Goal: Task Accomplishment & Management: Manage account settings

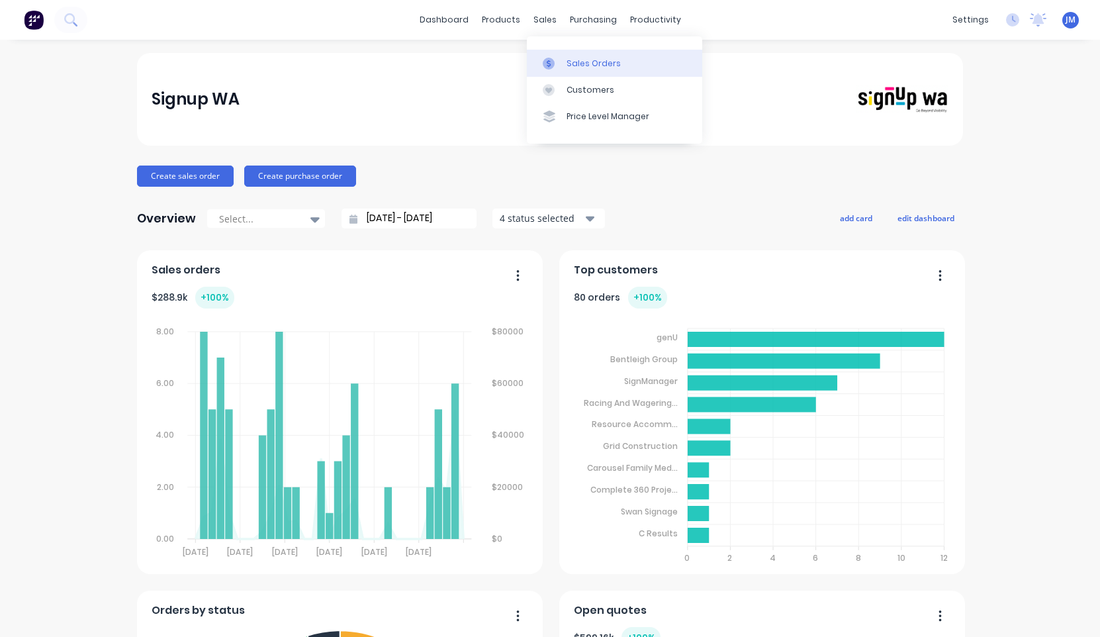
click at [580, 58] on div "Sales Orders" at bounding box center [593, 64] width 54 height 12
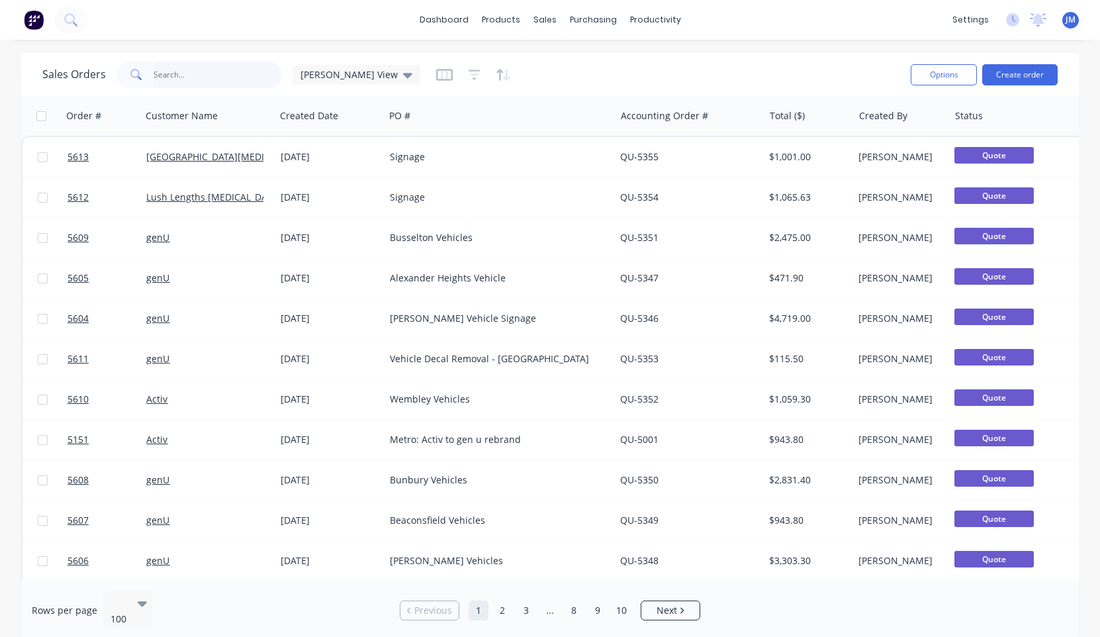
click at [200, 73] on input "text" at bounding box center [218, 75] width 129 height 26
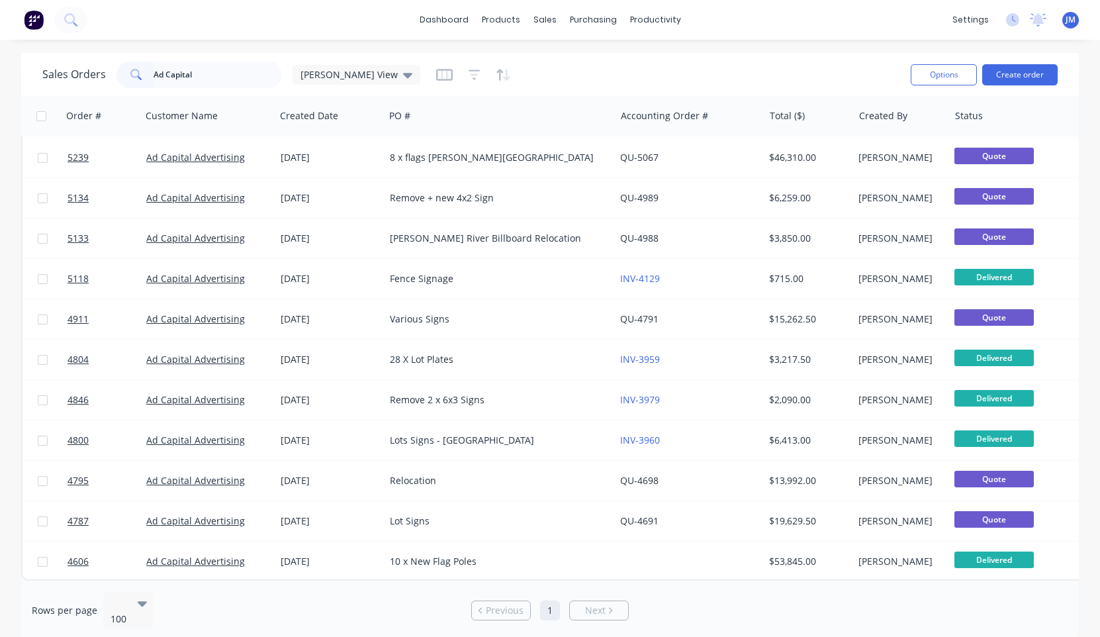
scroll to position [531, 0]
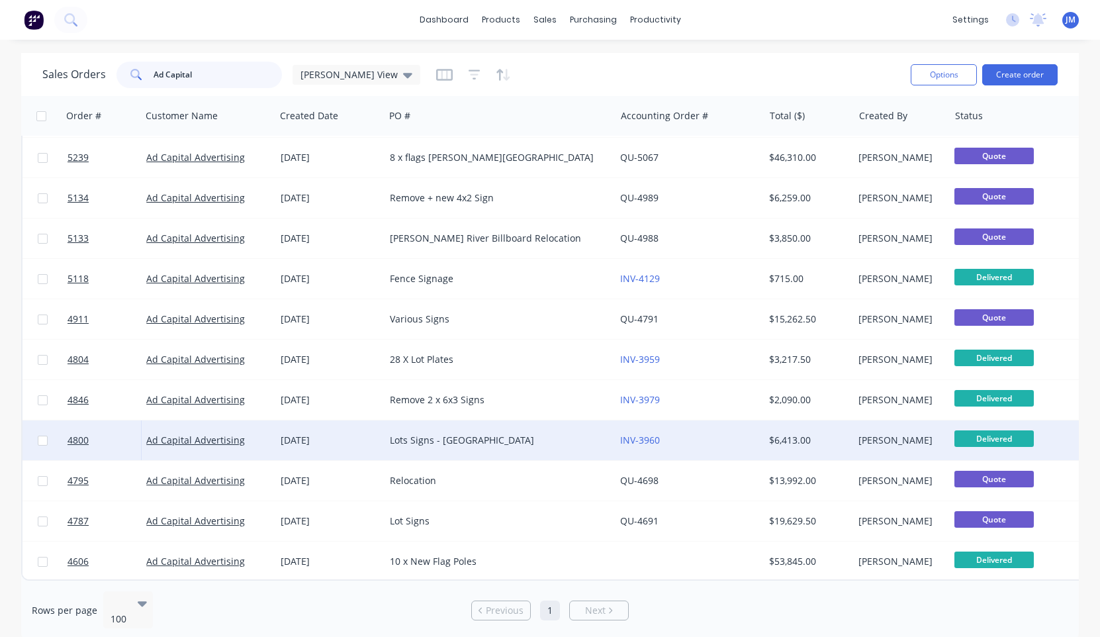
type input "Ad Capital"
click at [433, 436] on div "Lots Signs - [GEOGRAPHIC_DATA]" at bounding box center [494, 439] width 209 height 13
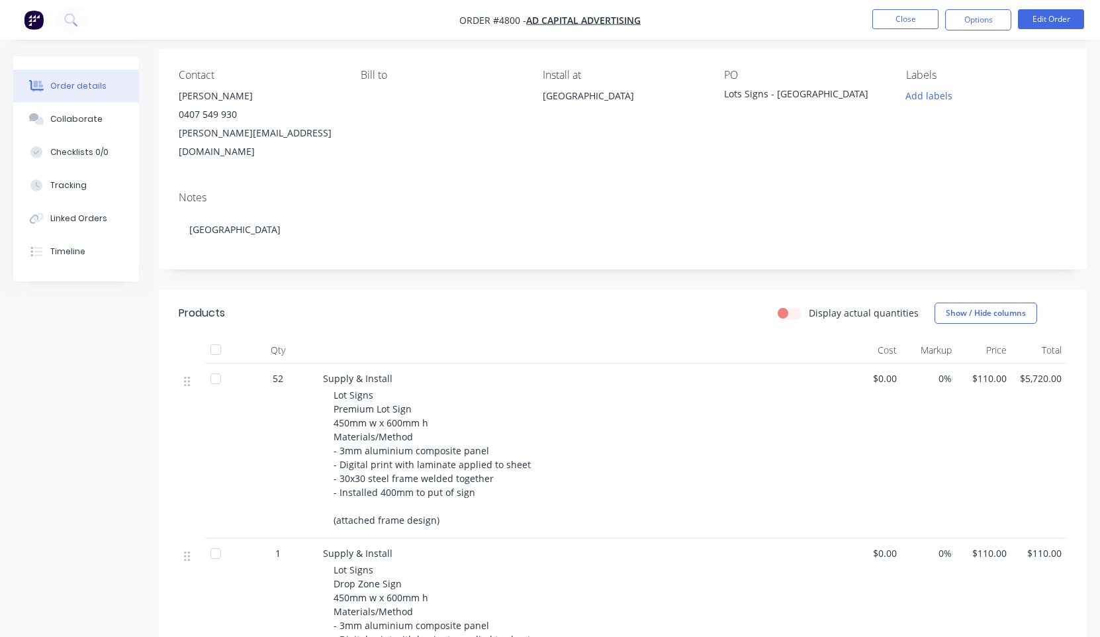
scroll to position [95, 0]
click at [996, 19] on button "Options" at bounding box center [978, 19] width 66 height 21
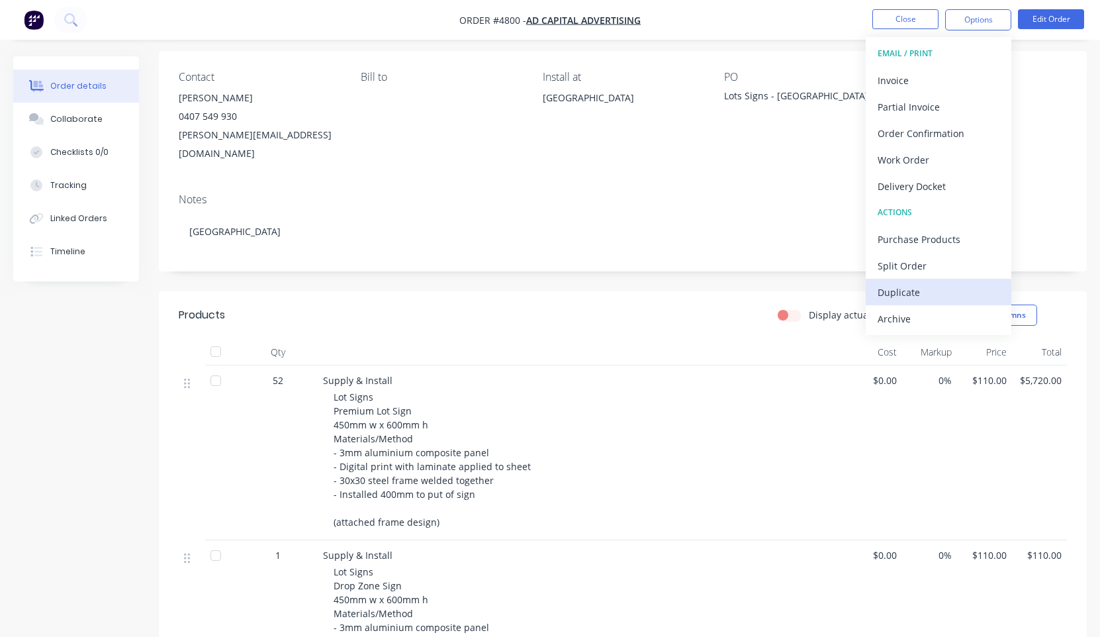
click at [936, 287] on div "Duplicate" at bounding box center [938, 292] width 122 height 19
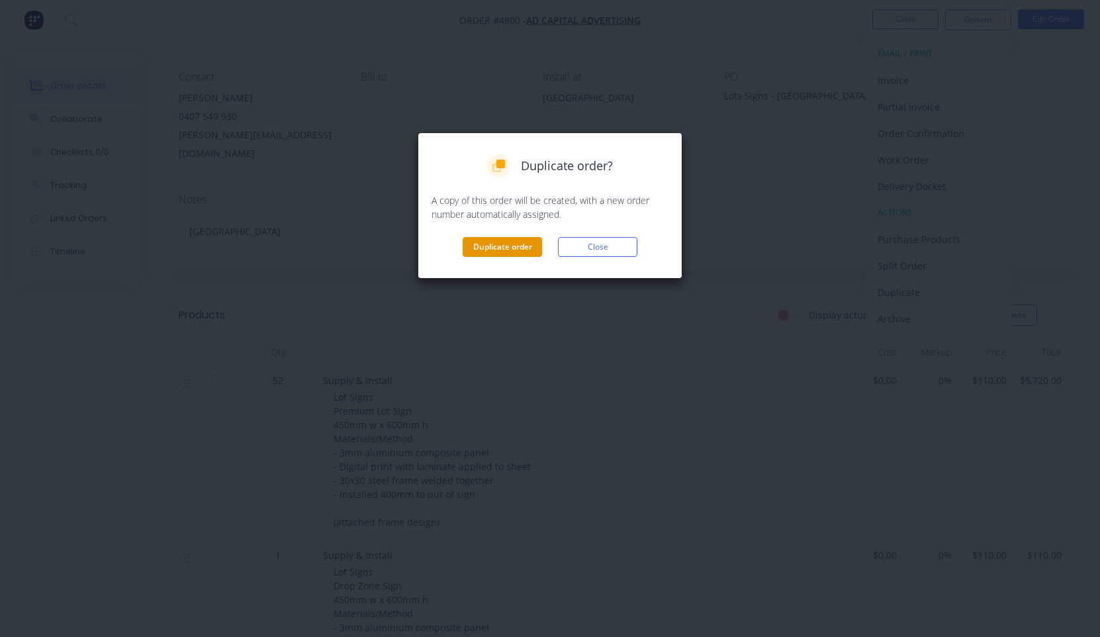
click at [515, 244] on button "Duplicate order" at bounding box center [502, 247] width 79 height 20
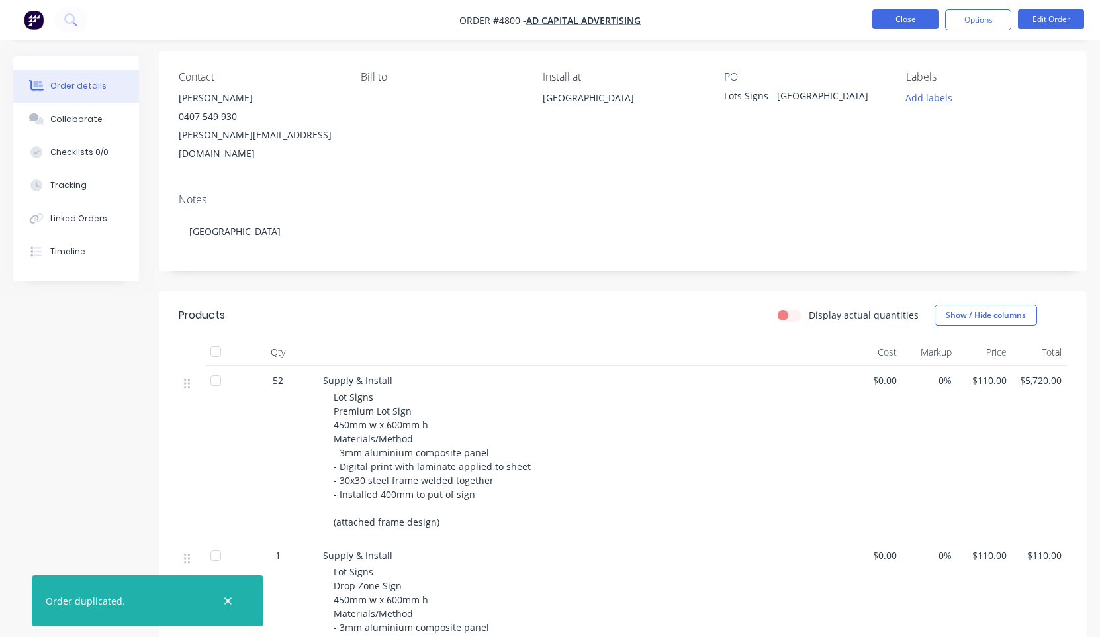
click at [894, 19] on button "Close" at bounding box center [905, 19] width 66 height 20
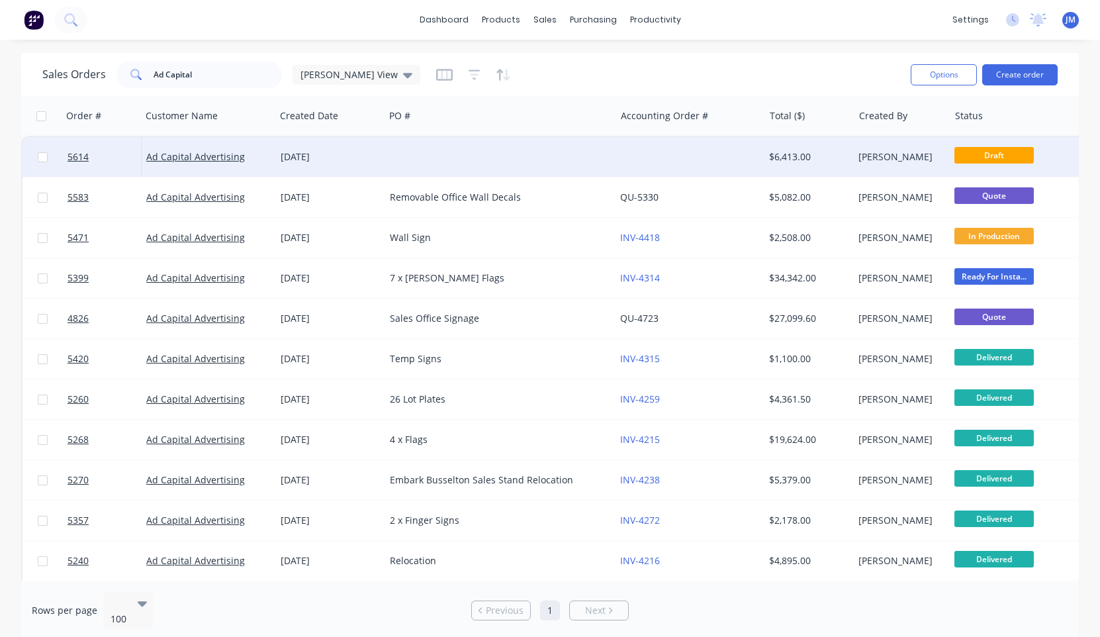
click at [648, 157] on div at bounding box center [689, 157] width 149 height 40
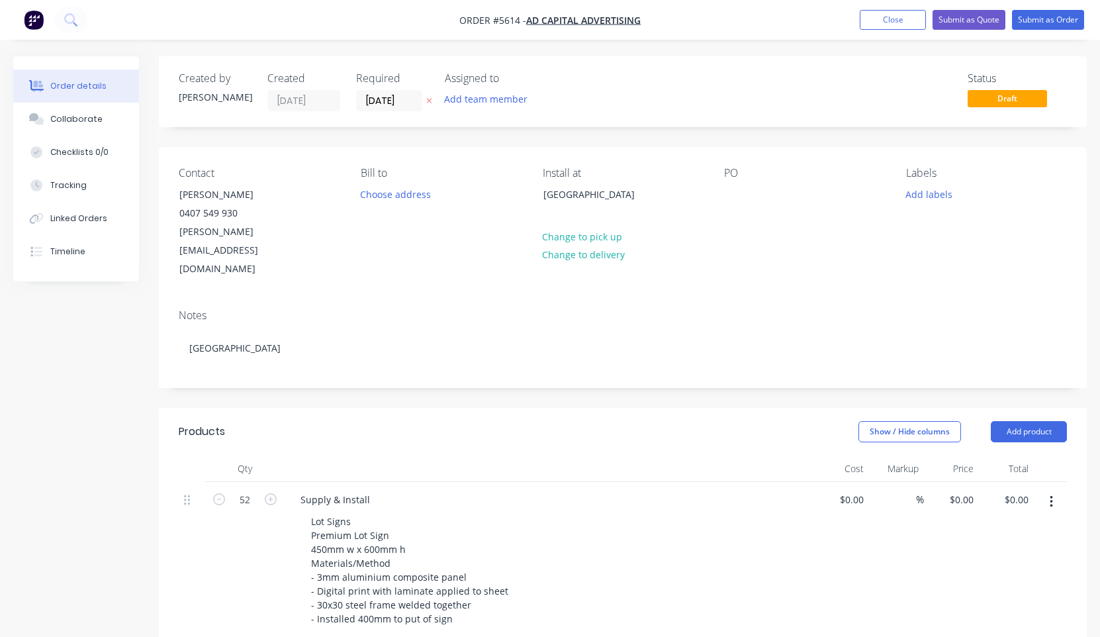
type input "$110.00"
type input "$5,720.00"
type input "$110.00"
click at [735, 195] on div at bounding box center [734, 194] width 21 height 19
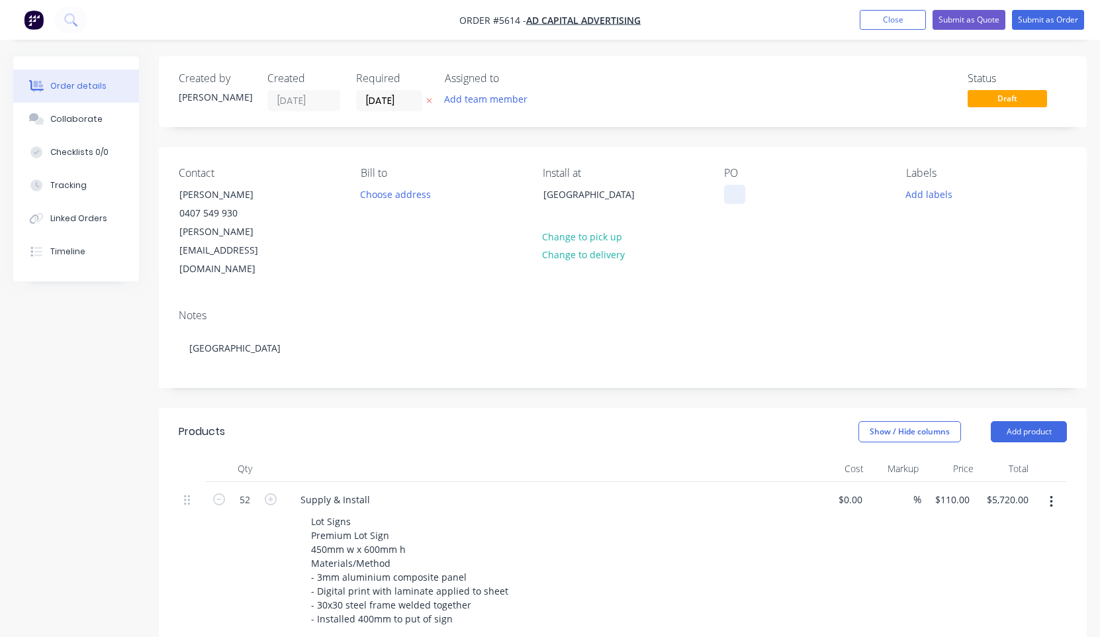
paste div
click at [733, 199] on div "[GEOGRAPHIC_DATA]" at bounding box center [780, 194] width 112 height 19
click at [830, 192] on div "56 x [GEOGRAPHIC_DATA]" at bounding box center [790, 194] width 133 height 19
click at [271, 493] on icon "button" at bounding box center [271, 499] width 12 height 12
type input "53"
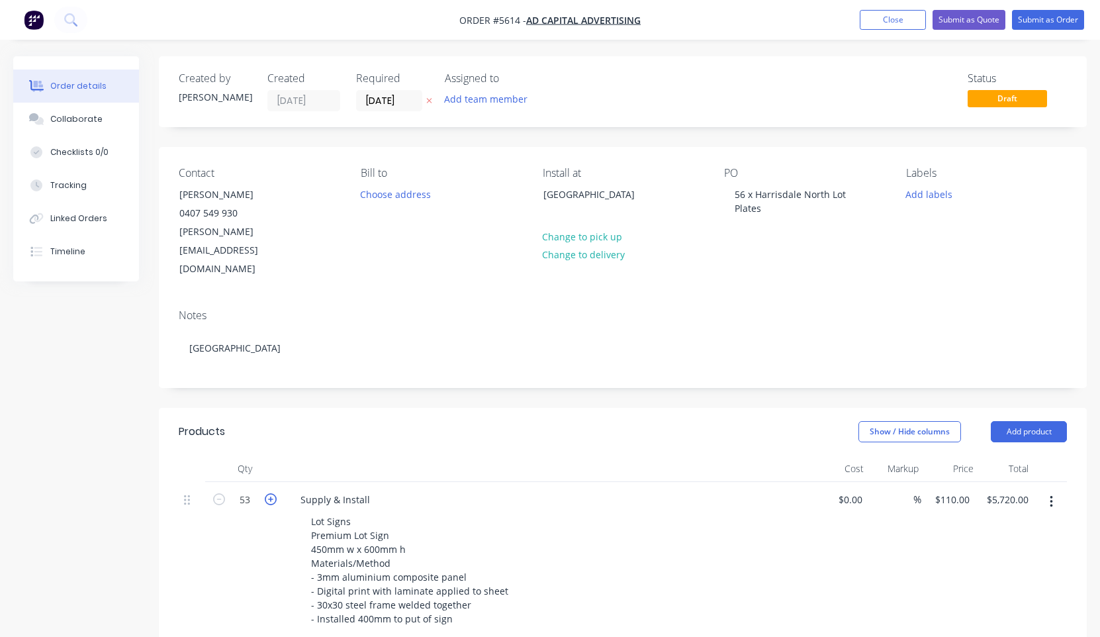
type input "$5,830.00"
click at [271, 493] on icon "button" at bounding box center [271, 499] width 12 height 12
type input "54"
type input "$5,940.00"
click at [271, 493] on icon "button" at bounding box center [271, 499] width 12 height 12
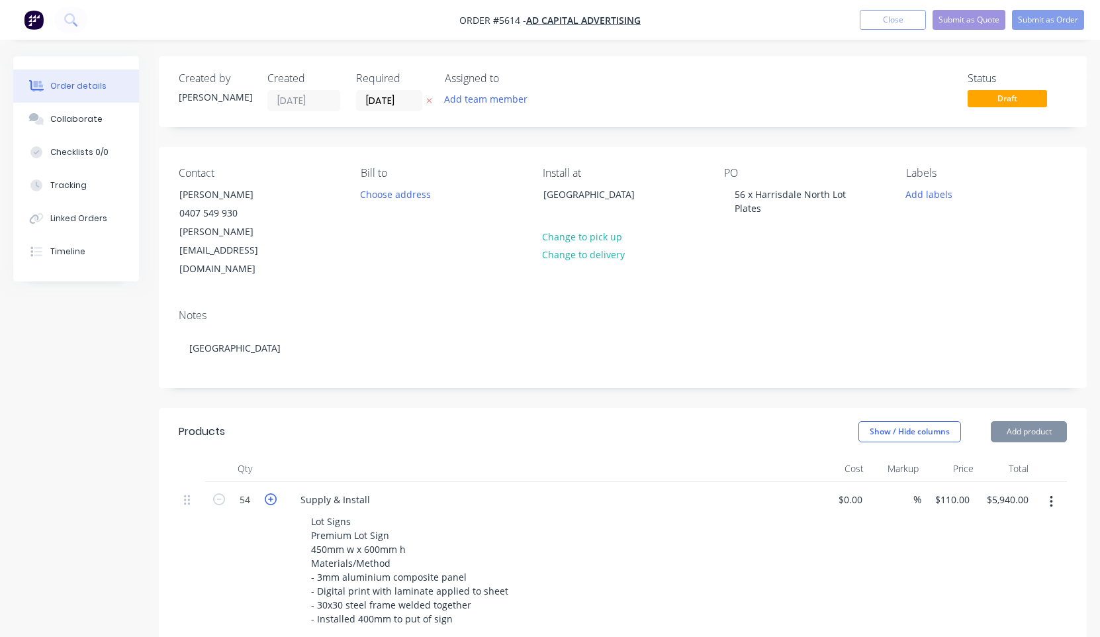
type input "55"
type input "$6,050.00"
click at [271, 493] on icon "button" at bounding box center [271, 499] width 12 height 12
type input "56"
type input "$6,160.00"
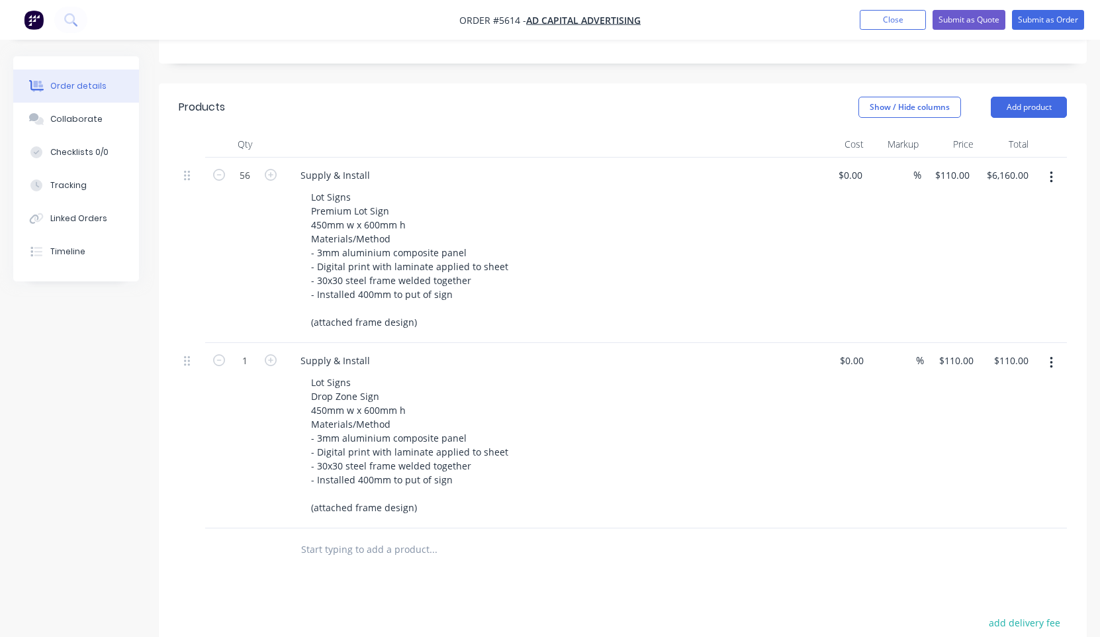
scroll to position [339, 0]
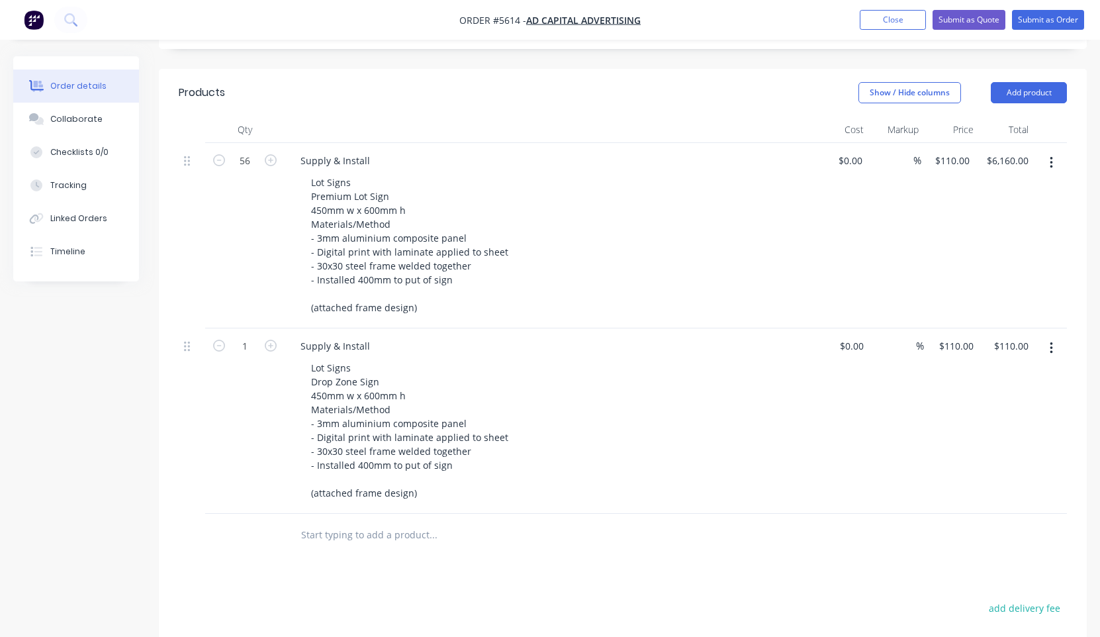
click at [1050, 341] on icon "button" at bounding box center [1050, 348] width 3 height 15
click at [969, 453] on div "Delete" at bounding box center [1004, 462] width 102 height 19
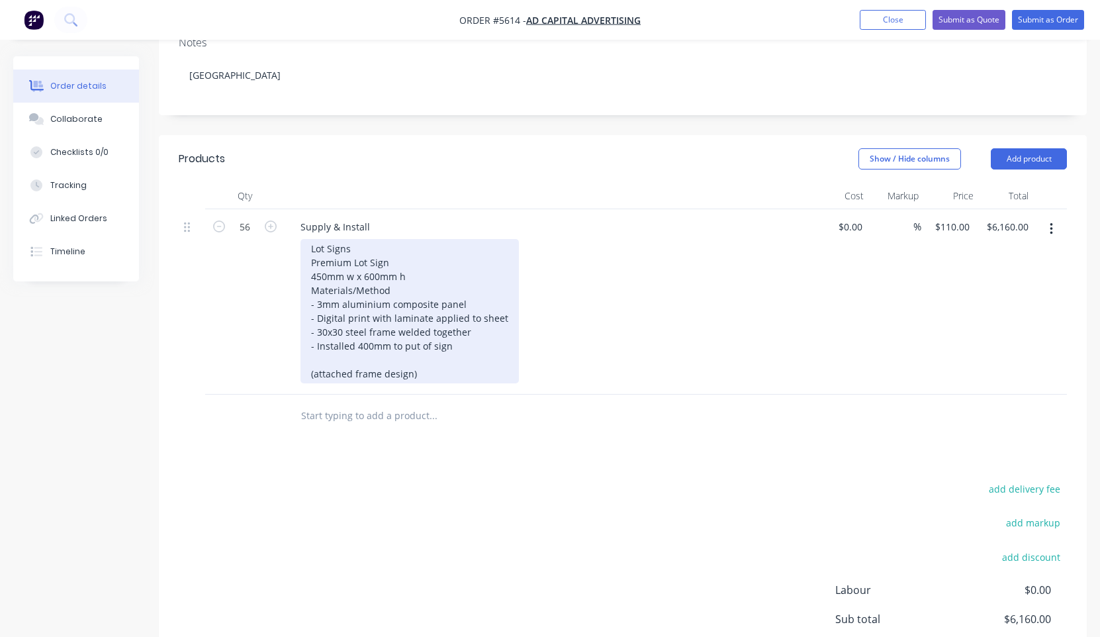
scroll to position [266, 0]
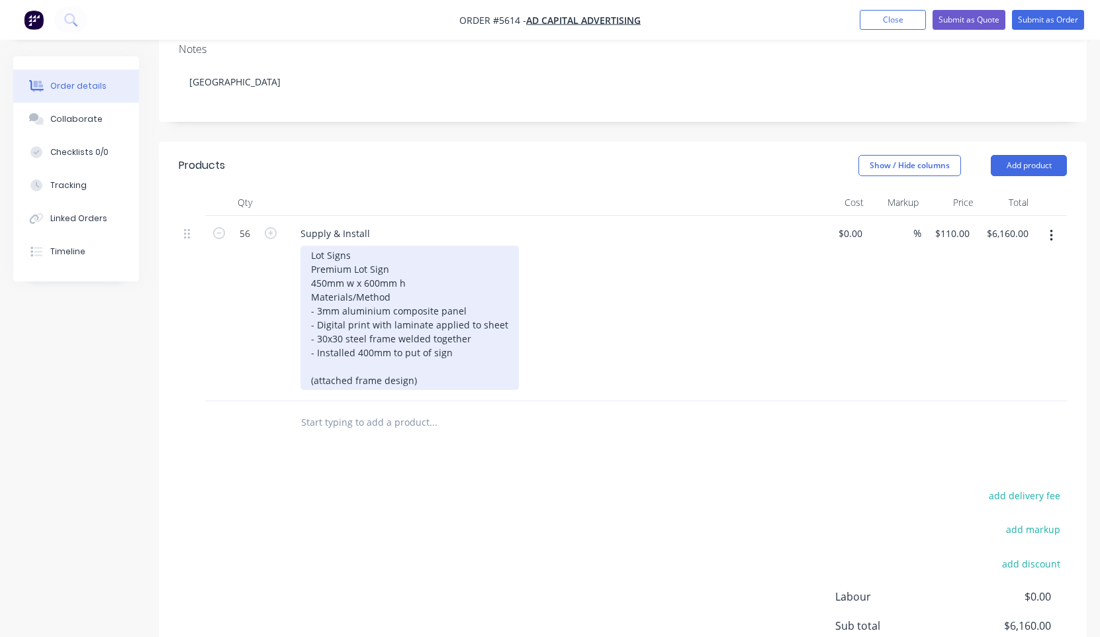
click at [420, 345] on div "Lot Signs Premium Lot Sign 450mm w x 600mm h Materials/Method - 3mm aluminium c…" at bounding box center [409, 317] width 218 height 144
drag, startPoint x: 408, startPoint y: 346, endPoint x: 209, endPoint y: 346, distance: 198.5
click at [209, 346] on div "56 Supply & Install Lot Signs Premium Lot Sign 450mm w x 600mm h Materials/Meth…" at bounding box center [623, 308] width 888 height 185
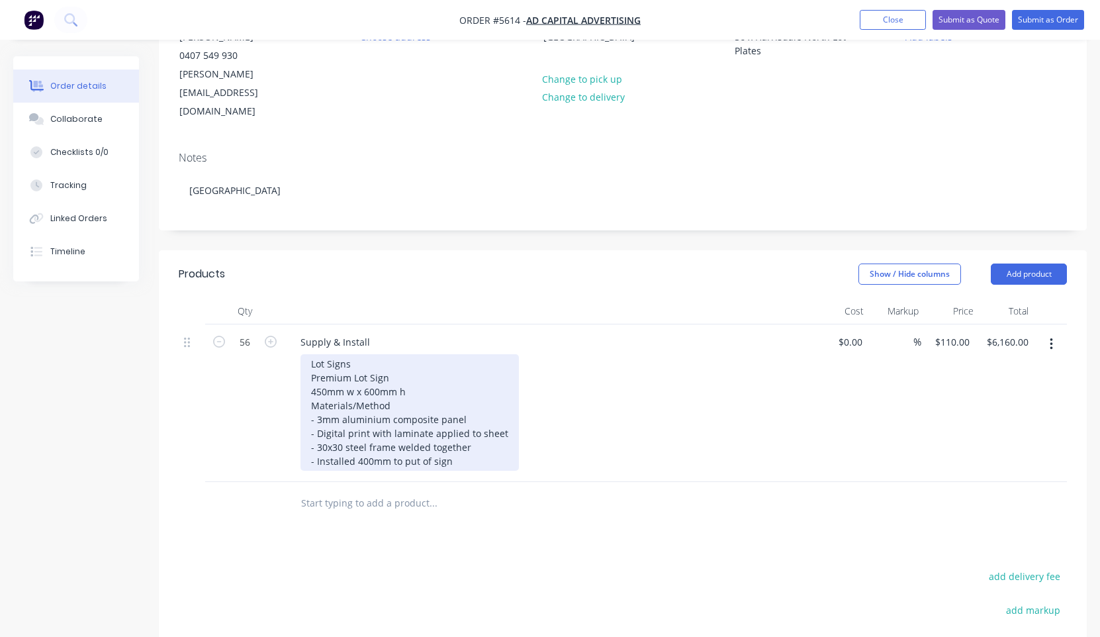
scroll to position [156, 0]
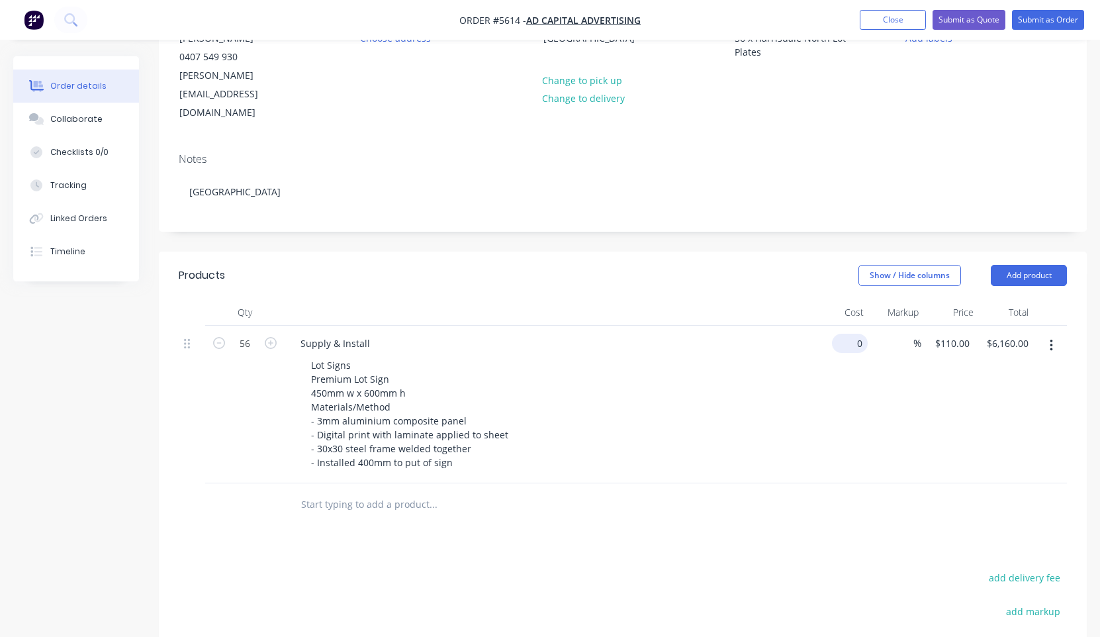
click at [850, 334] on div "0 $0.00" at bounding box center [850, 343] width 36 height 19
type input "0"
type input "$0.00"
click at [850, 334] on div "0 0" at bounding box center [858, 343] width 21 height 19
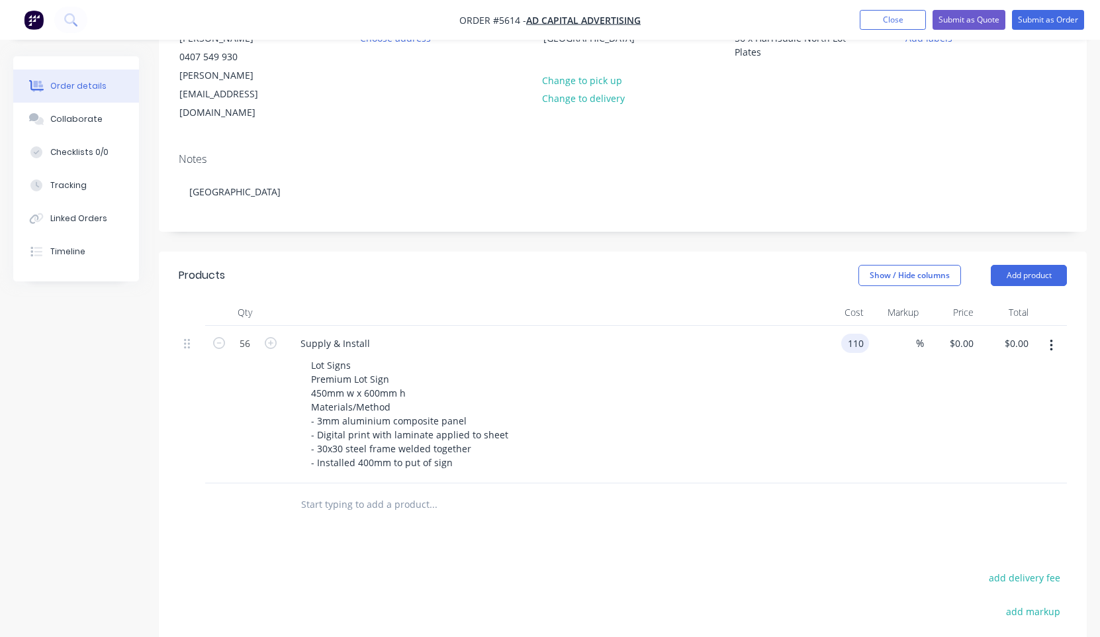
type input "$110.00"
type input "$6,160.00"
click at [800, 355] on div "Lot Signs Premium Lot Sign 450mm w x 600mm h Materials/Method - 3mm aluminium c…" at bounding box center [554, 413] width 508 height 116
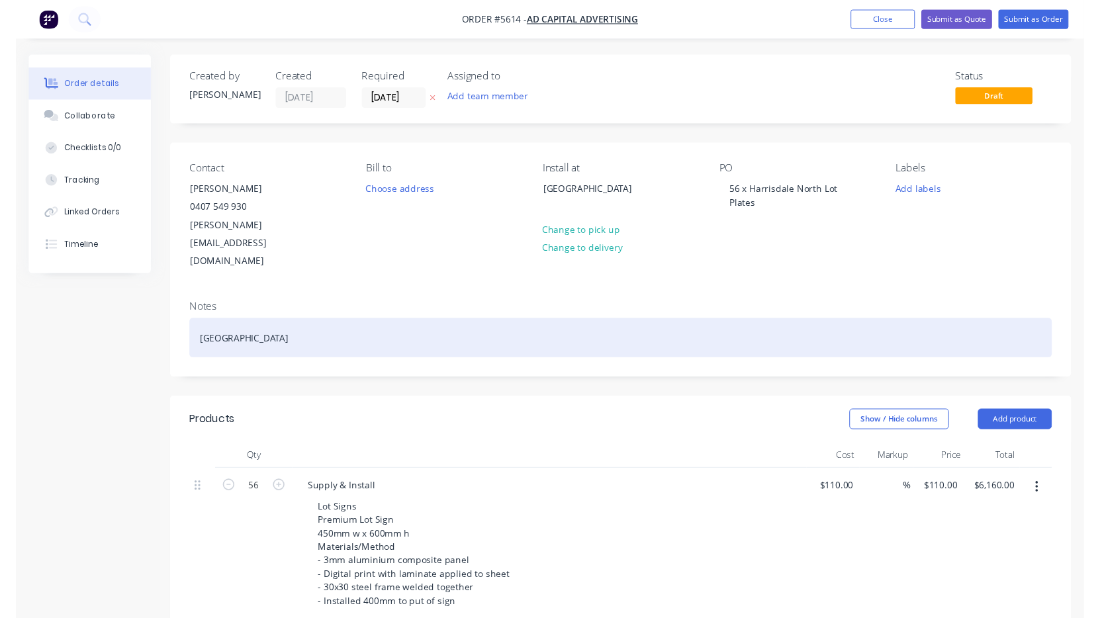
scroll to position [0, 0]
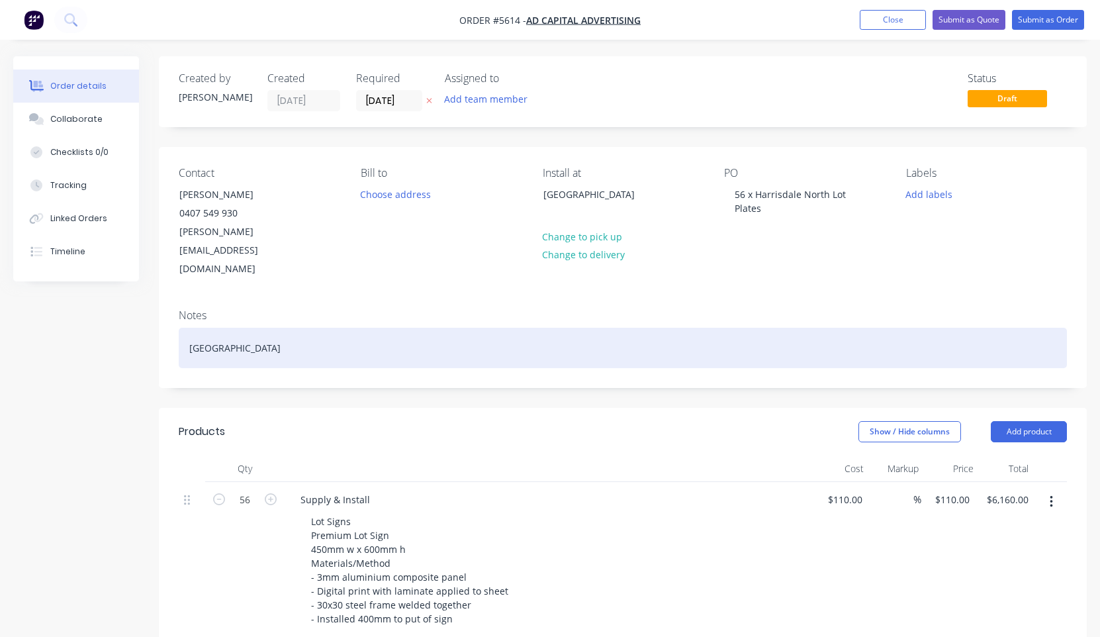
click at [275, 328] on div "[GEOGRAPHIC_DATA]" at bounding box center [623, 348] width 888 height 40
click at [190, 328] on div "[GEOGRAPHIC_DATA]" at bounding box center [623, 348] width 888 height 40
drag, startPoint x: 305, startPoint y: 311, endPoint x: -27, endPoint y: 271, distance: 334.5
click at [0, 271] on html "Order #5614 - Ad Capital Advertising Add product Close Submit as Quote Submit a…" at bounding box center [550, 510] width 1100 height 1020
copy div "56 x [GEOGRAPHIC_DATA]"
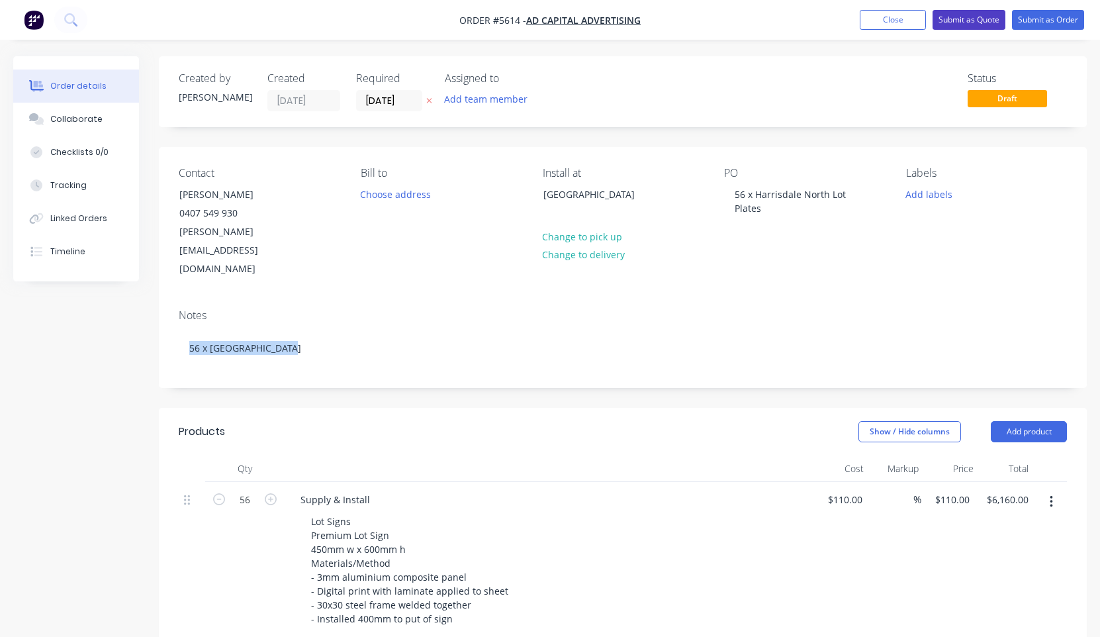
click at [975, 23] on button "Submit as Quote" at bounding box center [968, 20] width 73 height 20
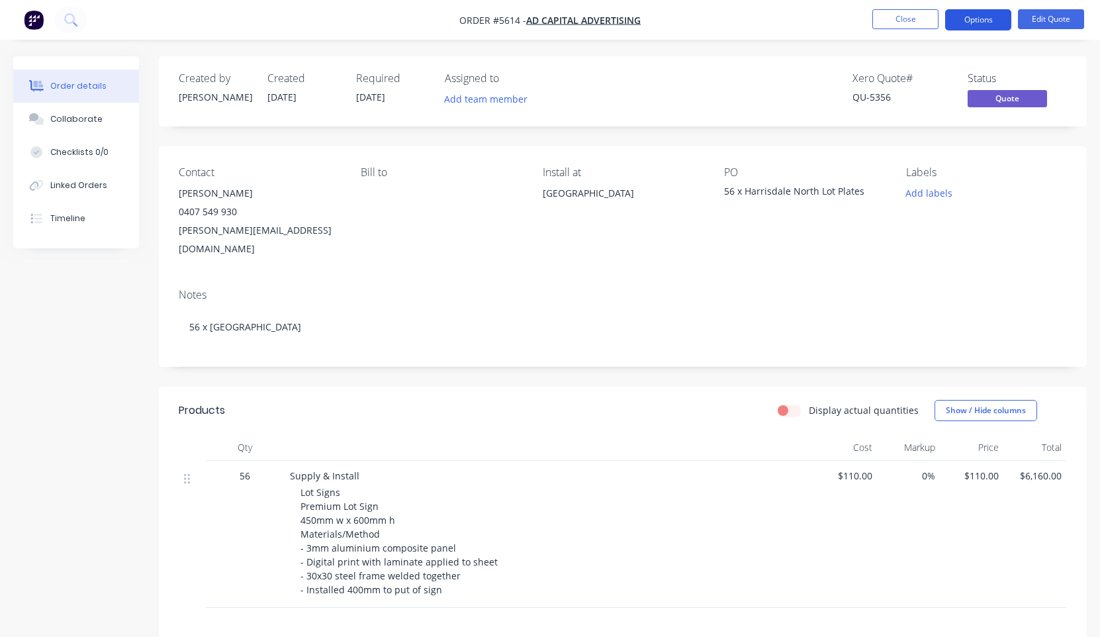
click at [982, 24] on button "Options" at bounding box center [978, 19] width 66 height 21
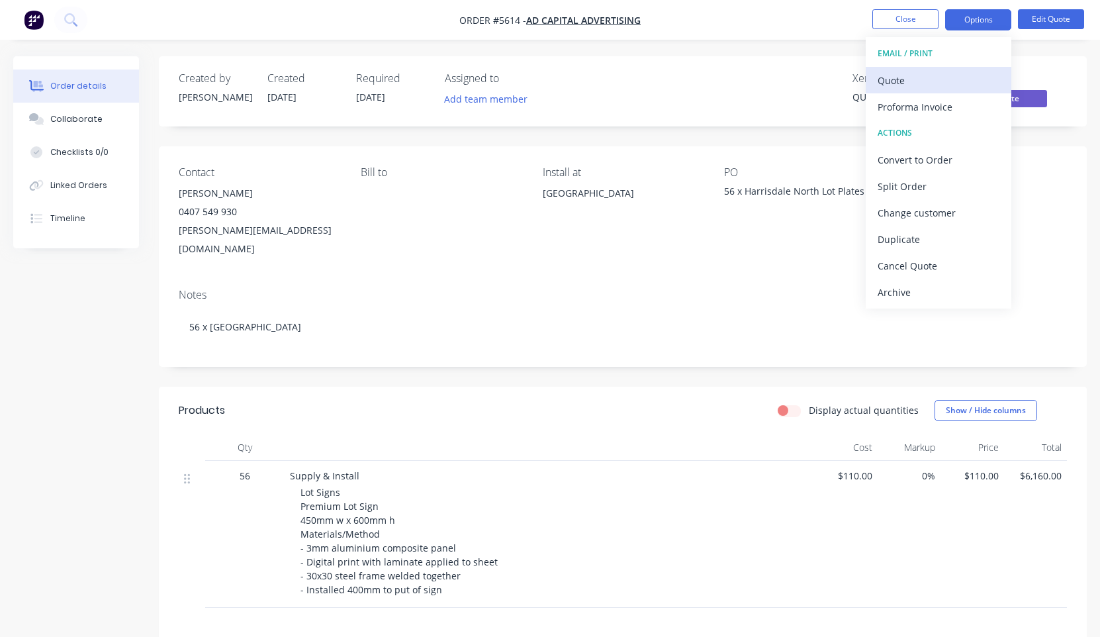
click at [968, 79] on div "Quote" at bounding box center [938, 80] width 122 height 19
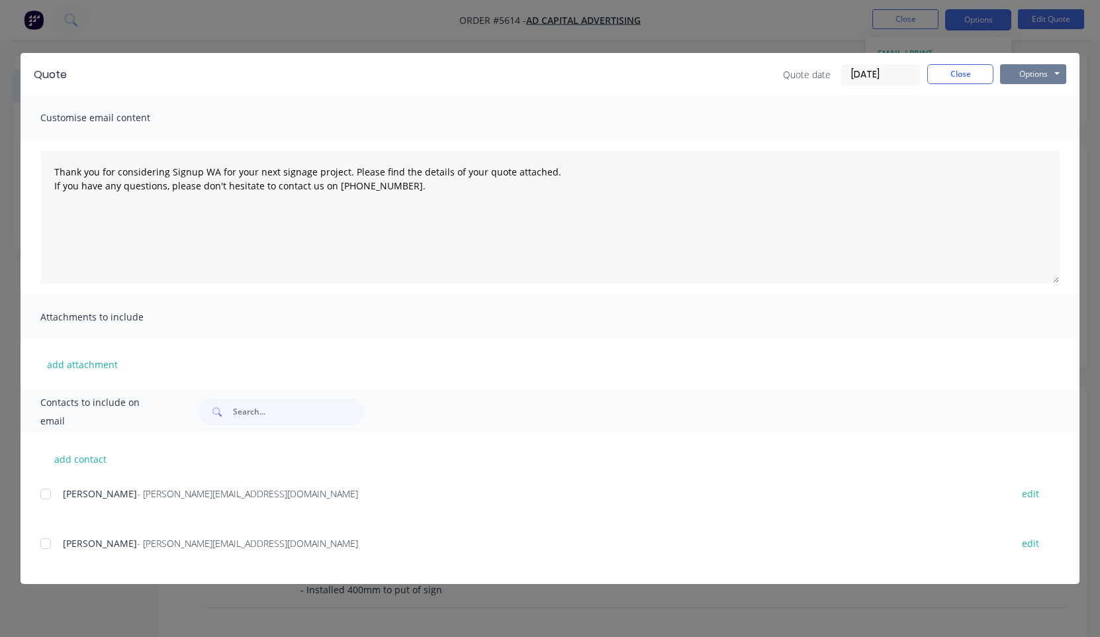
click at [1032, 74] on button "Options" at bounding box center [1033, 74] width 66 height 20
click at [1035, 112] on button "Print" at bounding box center [1042, 120] width 85 height 22
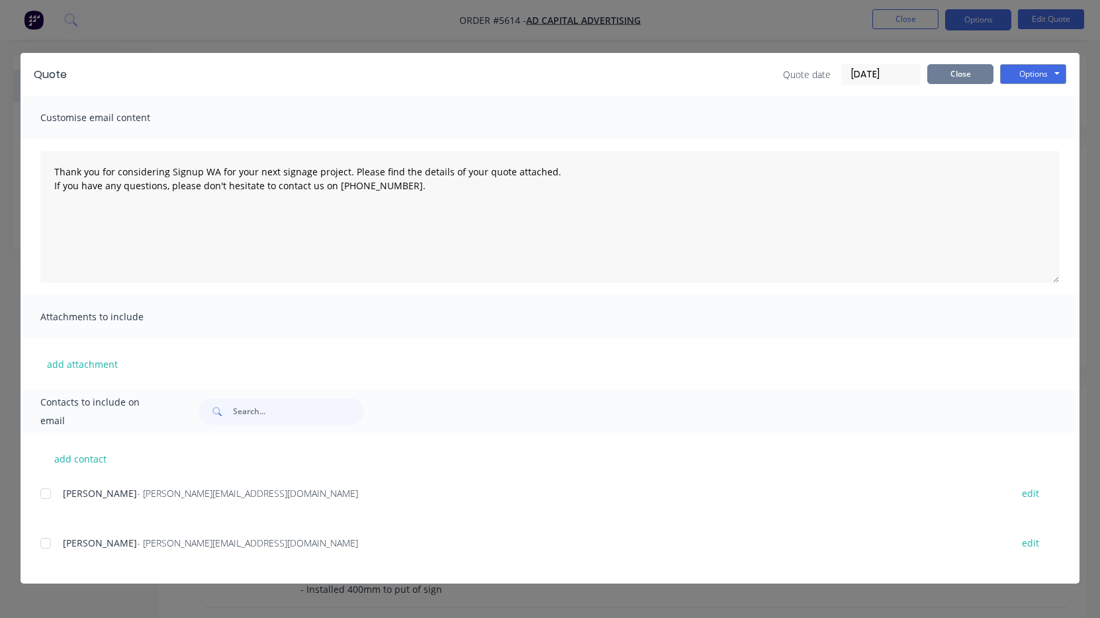
click at [976, 80] on button "Close" at bounding box center [960, 74] width 66 height 20
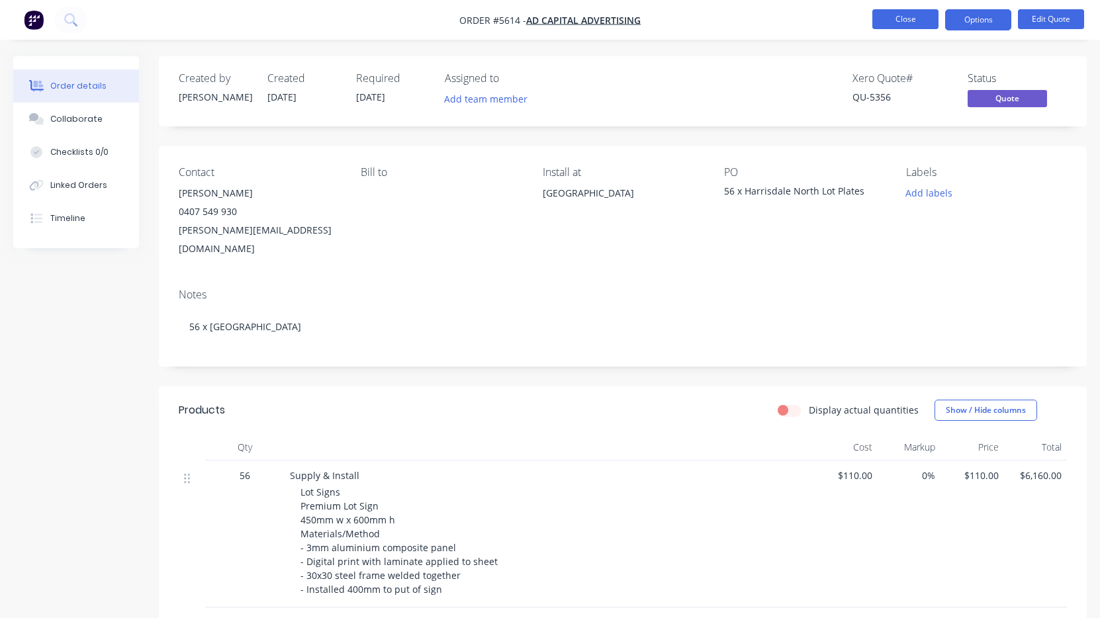
click at [897, 22] on button "Close" at bounding box center [905, 19] width 66 height 20
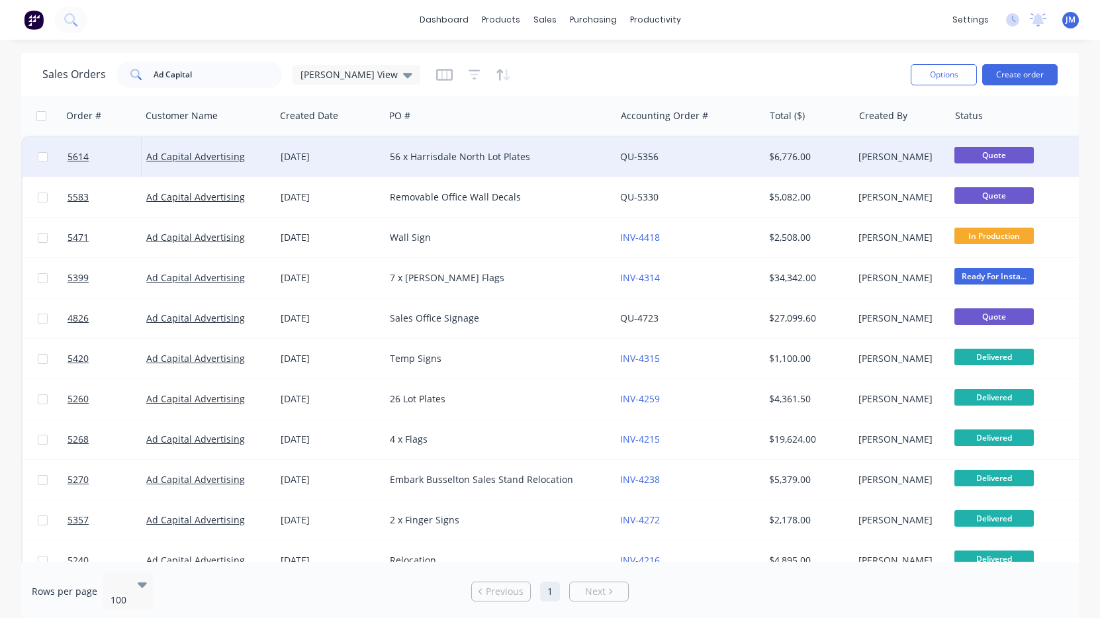
click at [723, 162] on div "QU-5356" at bounding box center [686, 156] width 132 height 13
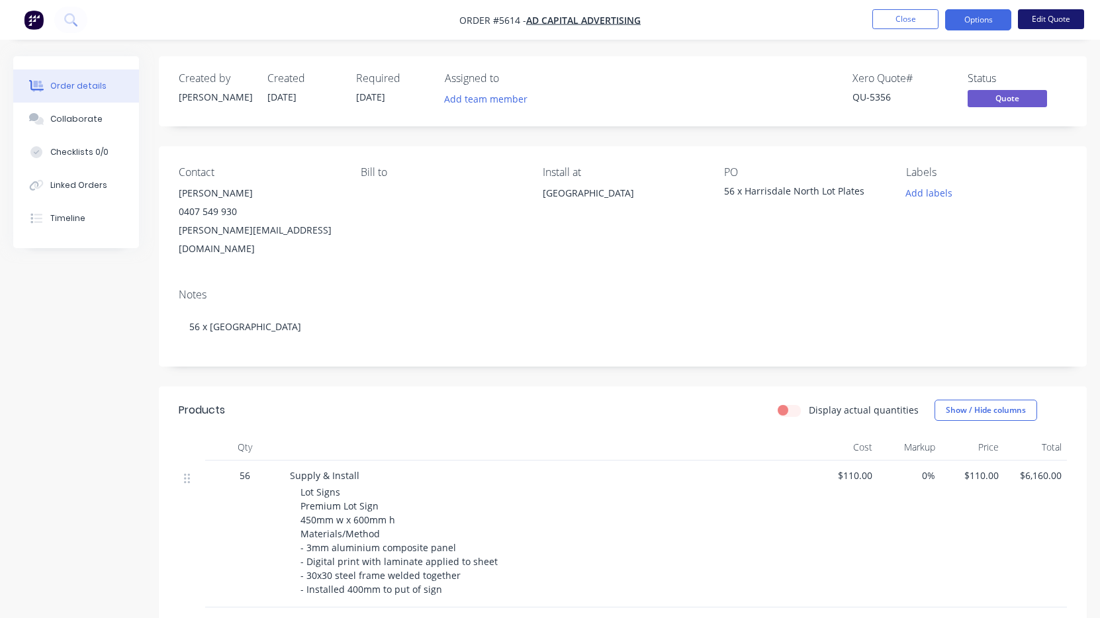
click at [1061, 27] on button "Edit Quote" at bounding box center [1051, 19] width 66 height 20
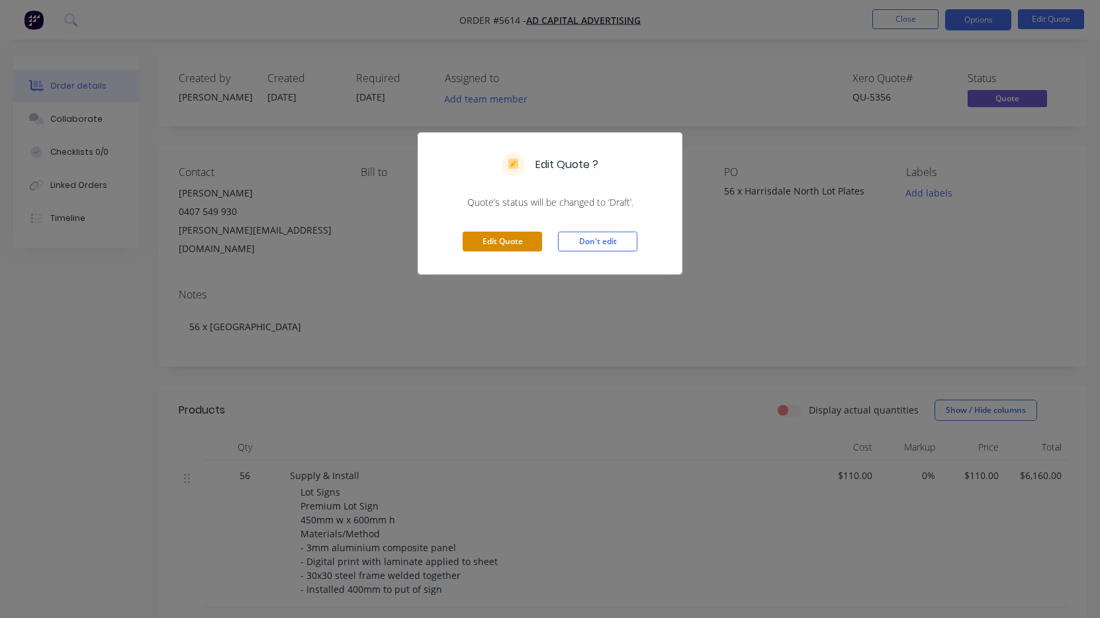
click at [533, 242] on button "Edit Quote" at bounding box center [502, 242] width 79 height 20
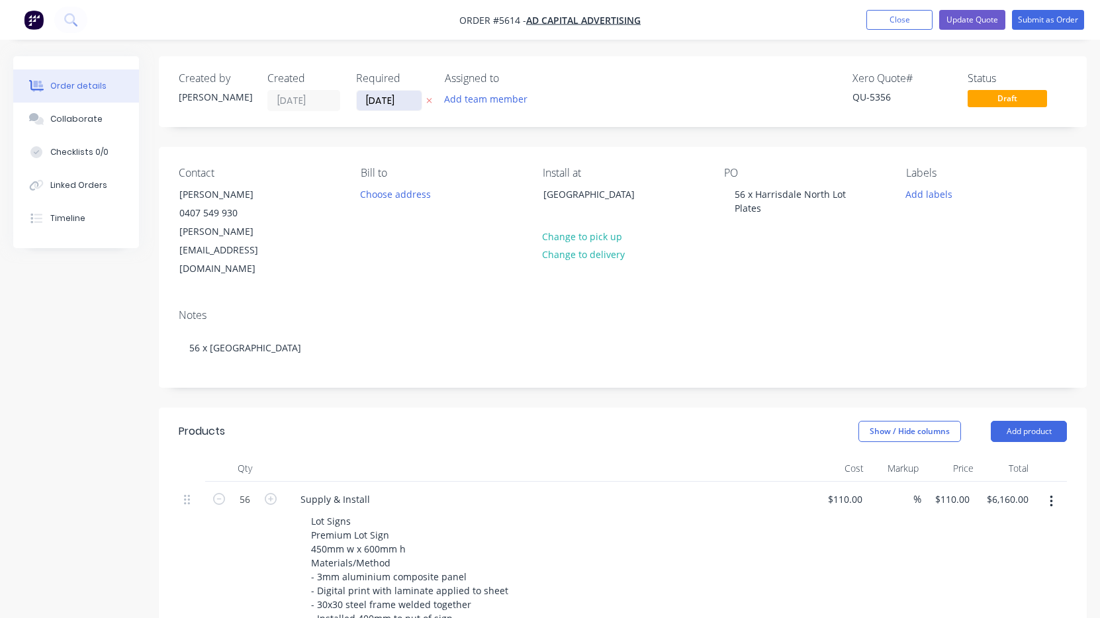
click at [395, 105] on input "[DATE]" at bounding box center [389, 101] width 65 height 20
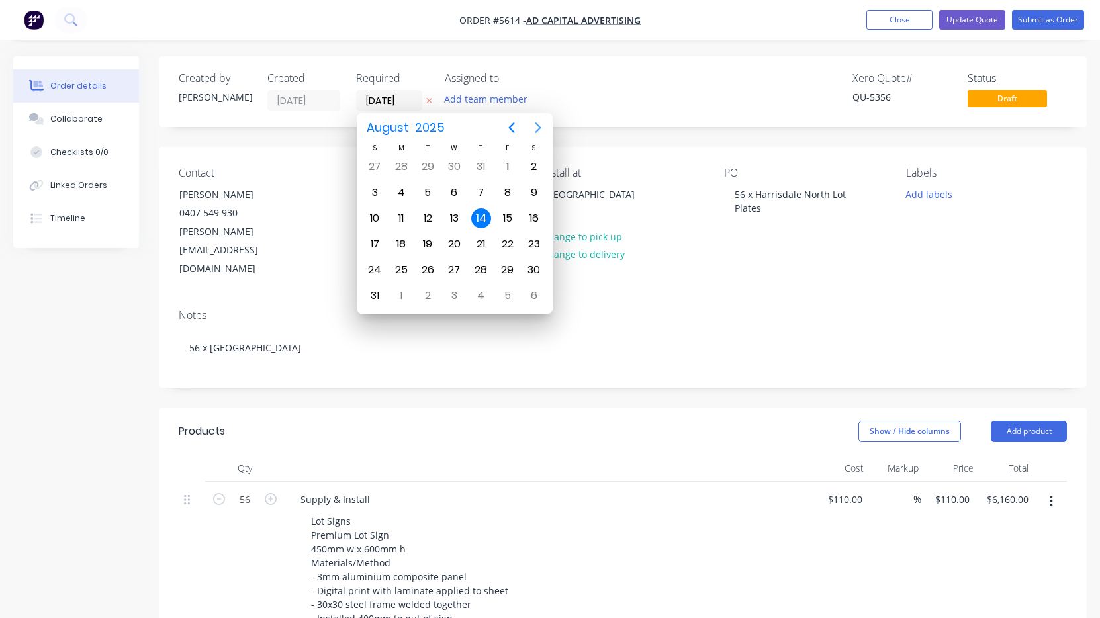
click at [539, 128] on icon "Next page" at bounding box center [538, 128] width 16 height 16
click at [476, 190] on div "11" at bounding box center [481, 193] width 20 height 20
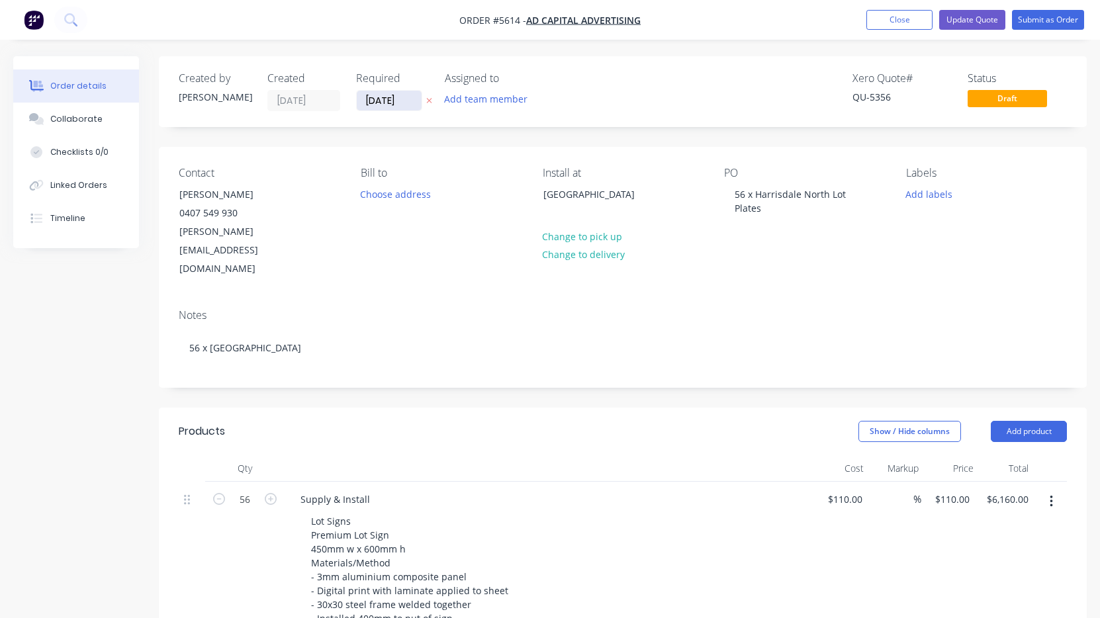
click at [381, 93] on input "[DATE]" at bounding box center [389, 101] width 65 height 20
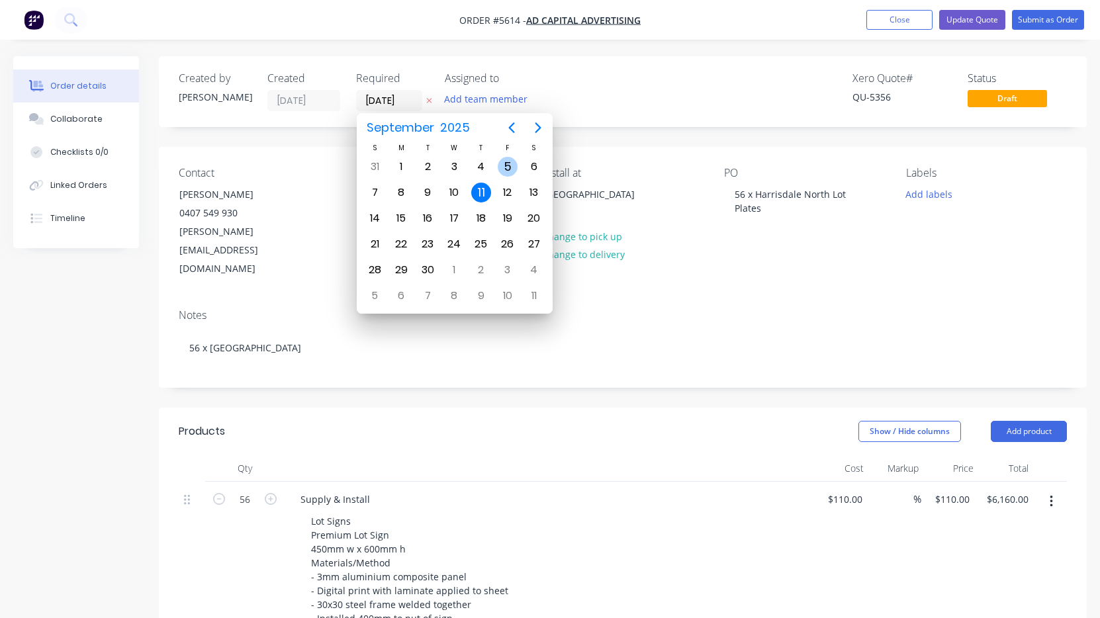
click at [510, 165] on div "5" at bounding box center [508, 167] width 20 height 20
type input "[DATE]"
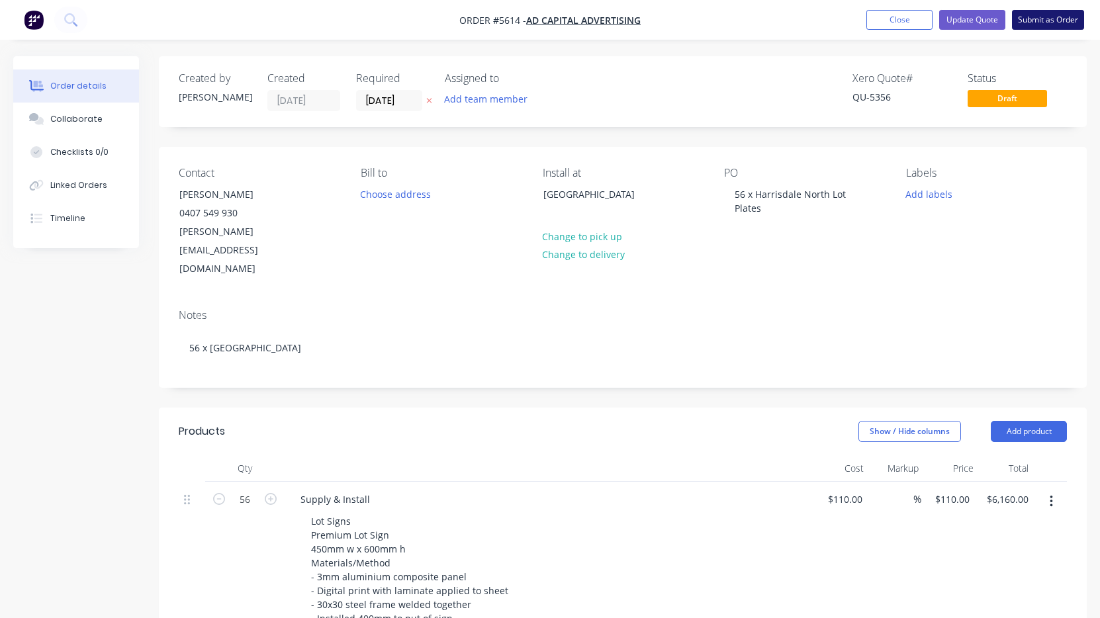
click at [1050, 26] on button "Submit as Order" at bounding box center [1048, 20] width 72 height 20
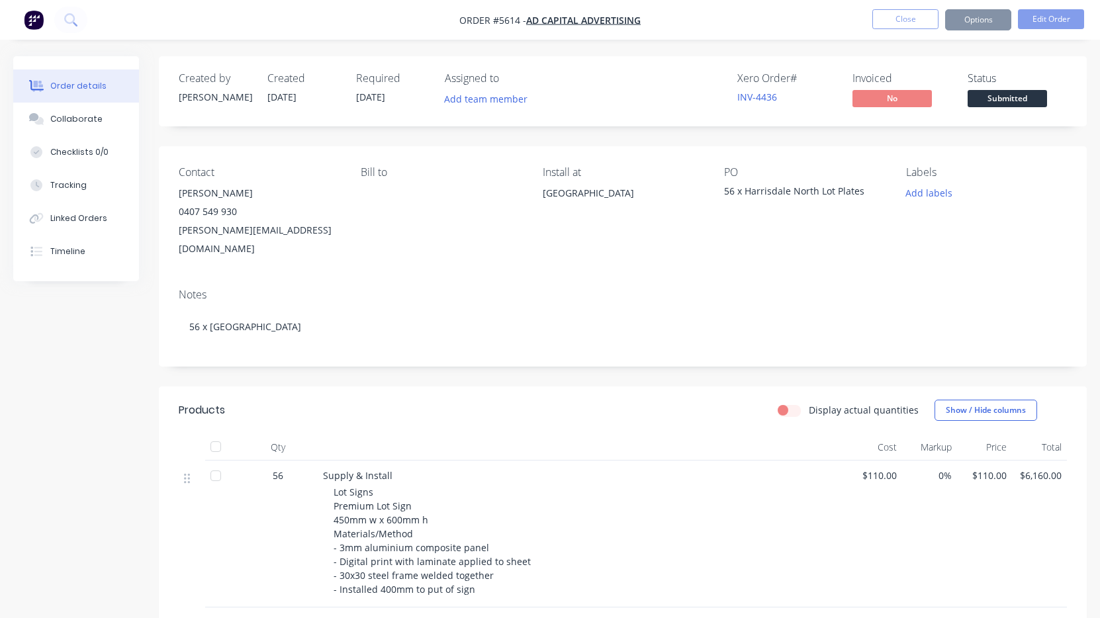
click at [1016, 102] on span "Submitted" at bounding box center [1006, 98] width 79 height 17
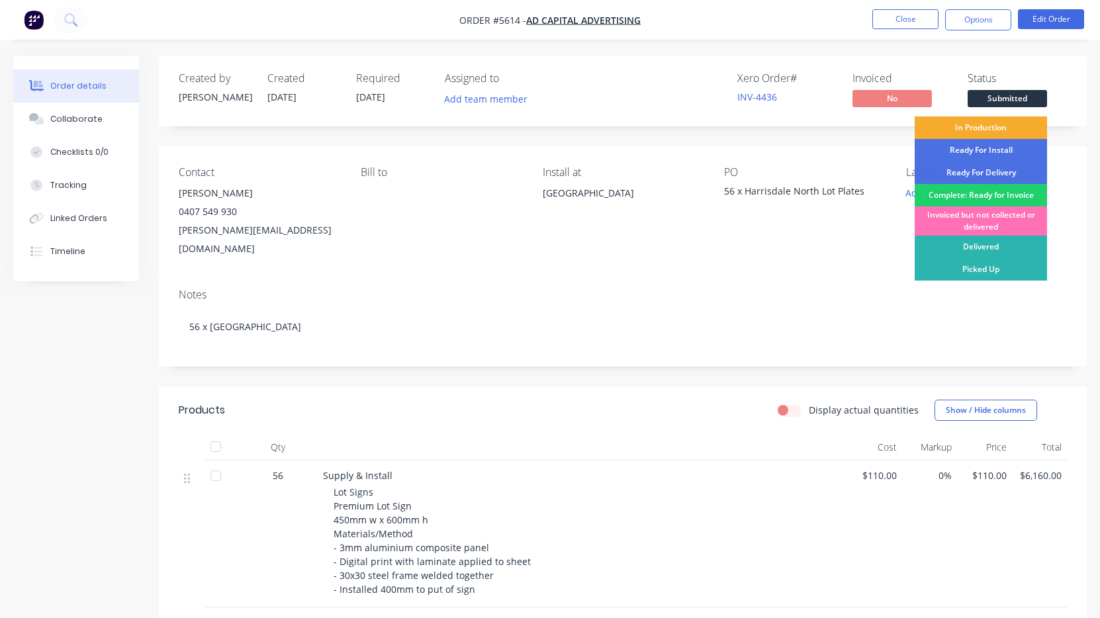
click at [1005, 130] on div "In Production" at bounding box center [980, 127] width 132 height 22
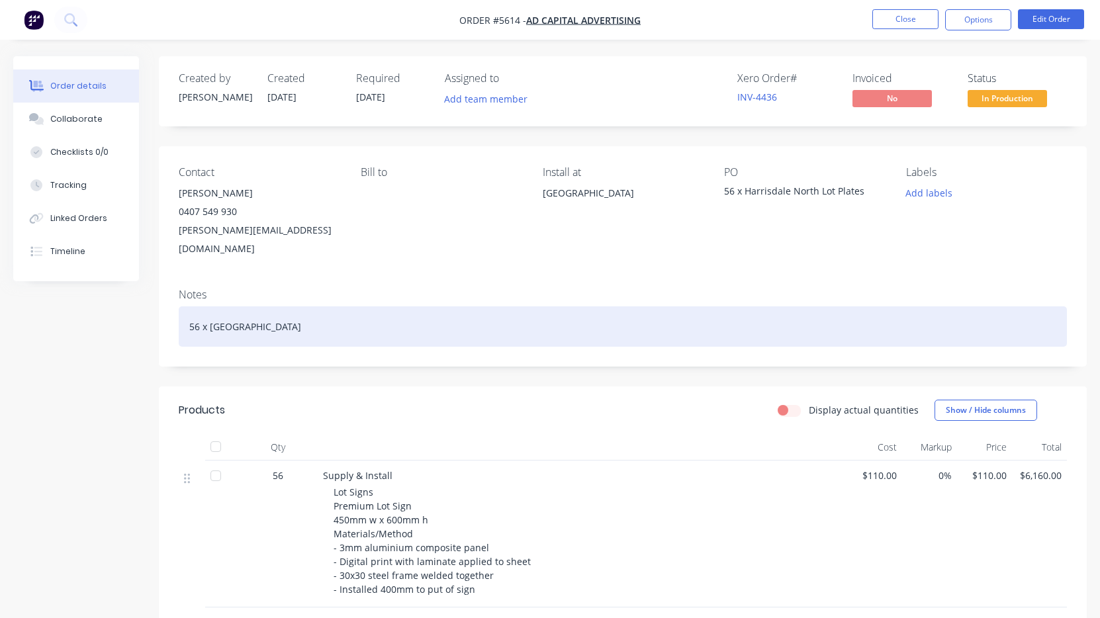
click at [608, 320] on div "56 x [GEOGRAPHIC_DATA]" at bounding box center [623, 326] width 888 height 40
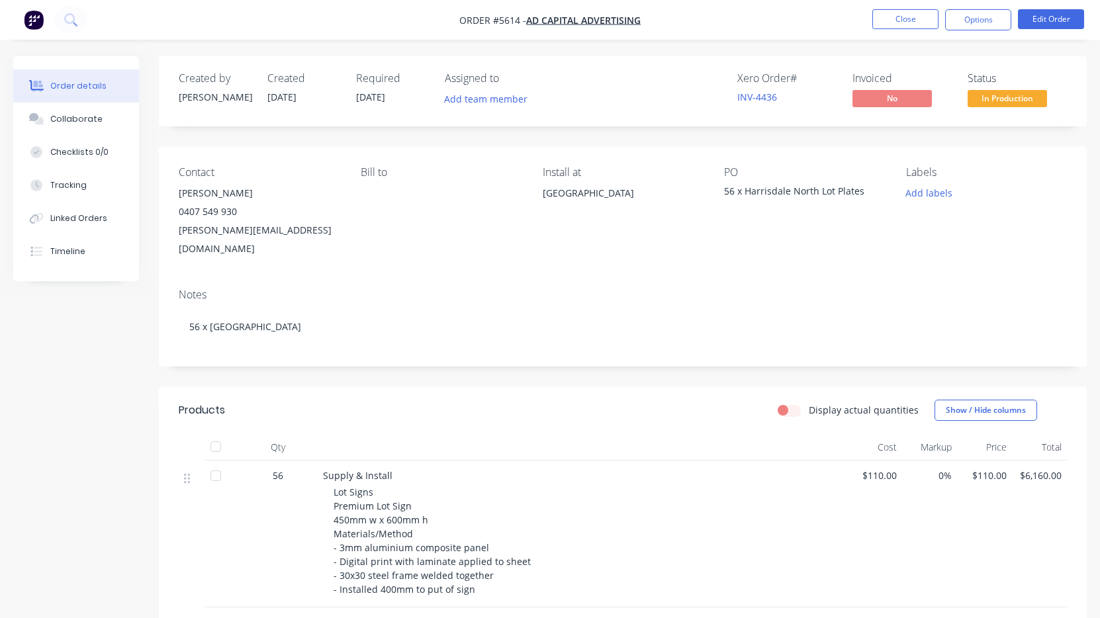
click at [578, 386] on header "Products Display actual quantities Show / Hide columns" at bounding box center [623, 410] width 928 height 48
